Goal: Entertainment & Leisure: Consume media (video, audio)

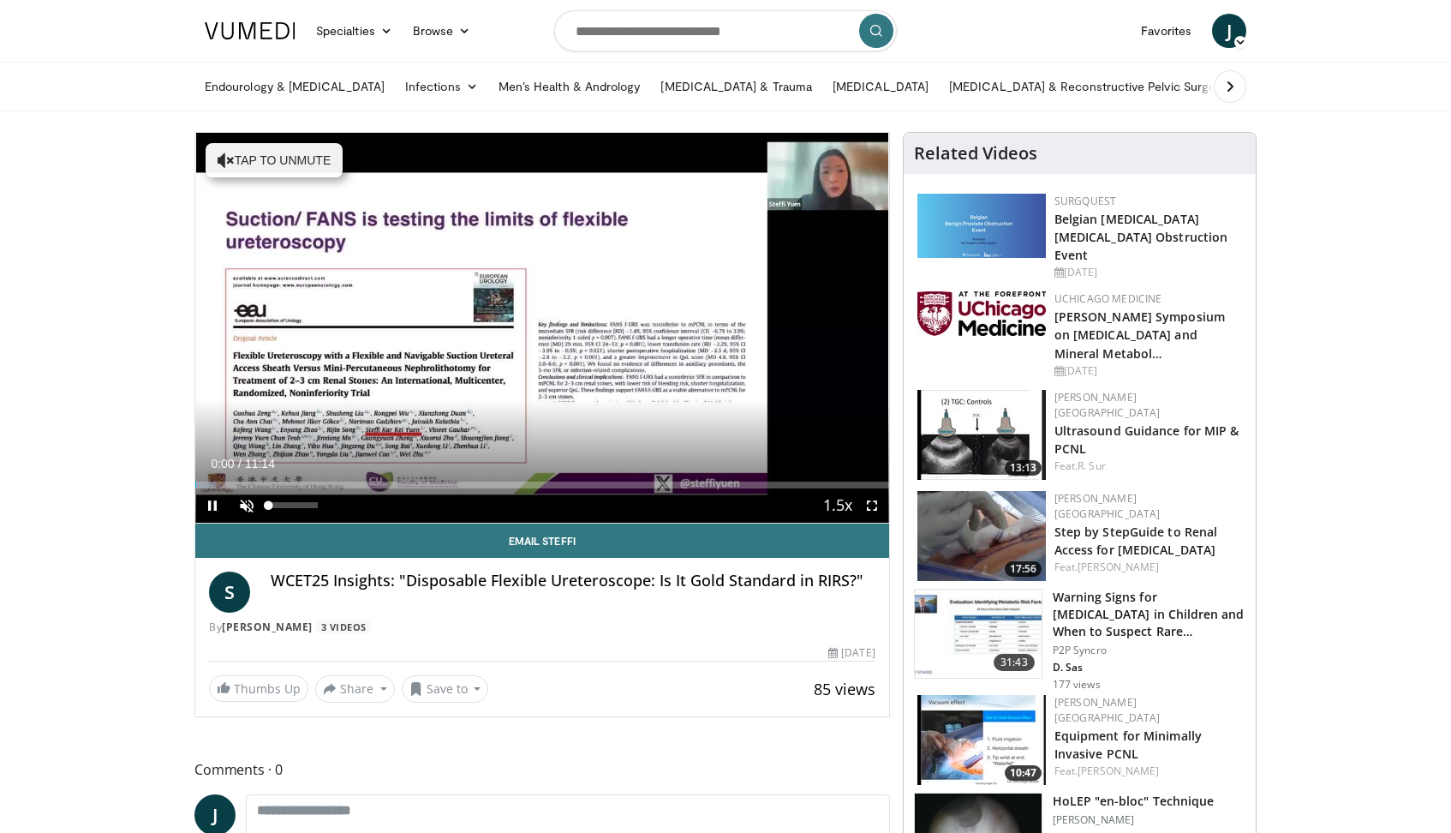
click at [247, 500] on span "Video Player" at bounding box center [247, 505] width 34 height 34
click at [876, 500] on span "Video Player" at bounding box center [872, 505] width 34 height 34
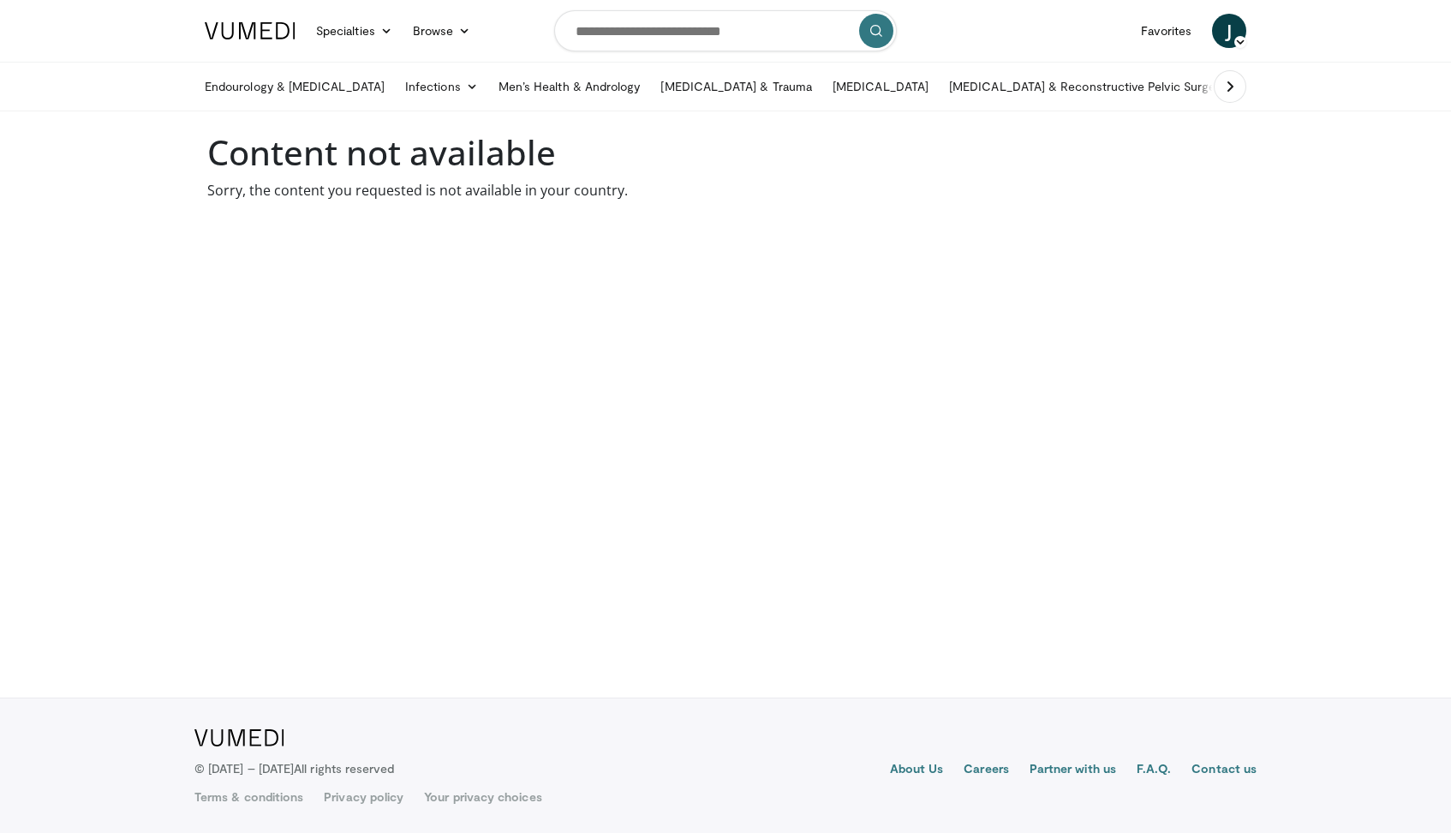
click at [551, 314] on body "Specialties Adult & Family Medicine Allergy, [MEDICAL_DATA], Immunology Anesthe…" at bounding box center [725, 416] width 1451 height 833
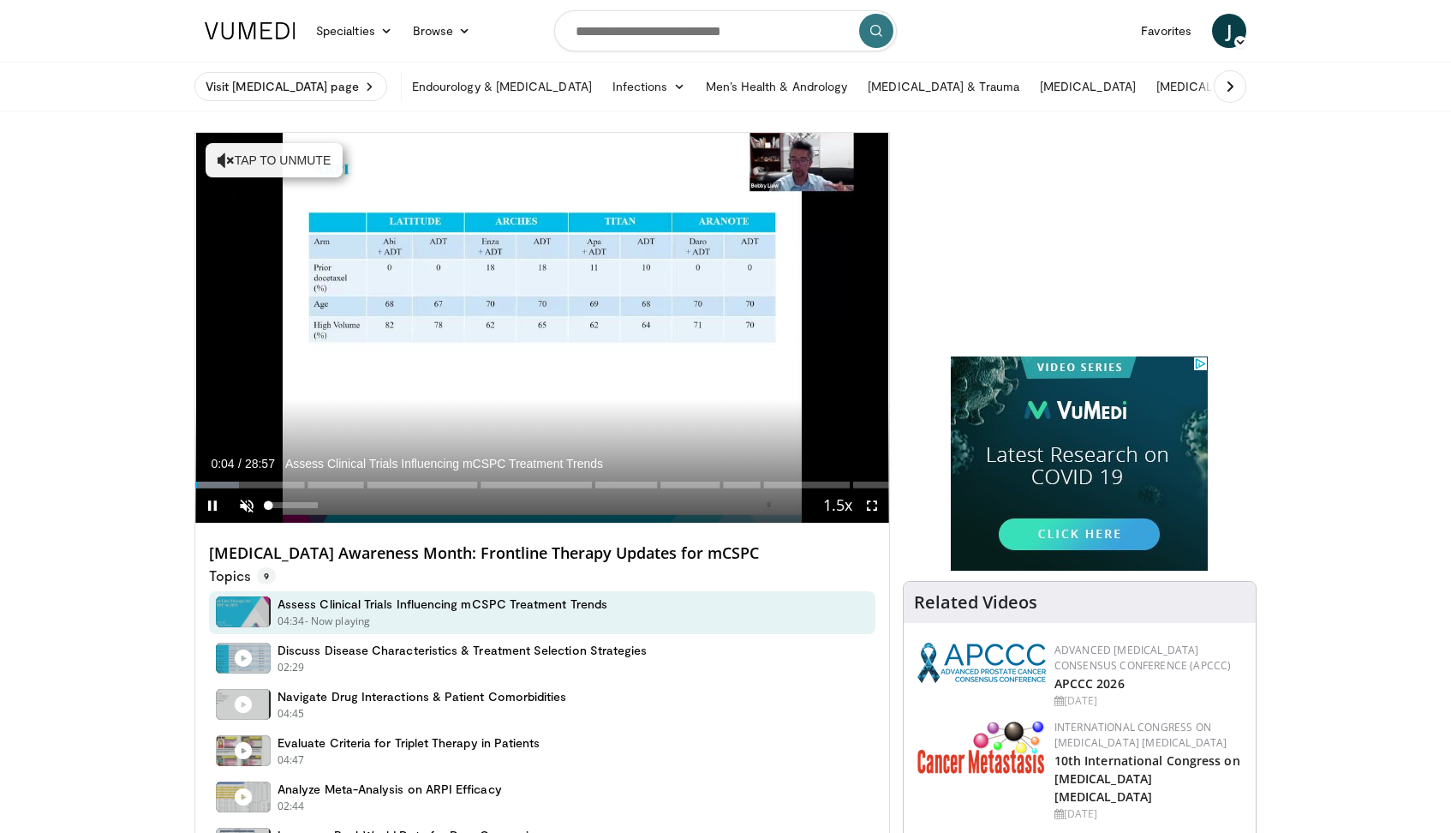
click at [244, 507] on span "Video Player" at bounding box center [247, 505] width 34 height 34
click at [868, 506] on span "Video Player" at bounding box center [872, 505] width 34 height 34
